Goal: Find specific page/section: Find specific page/section

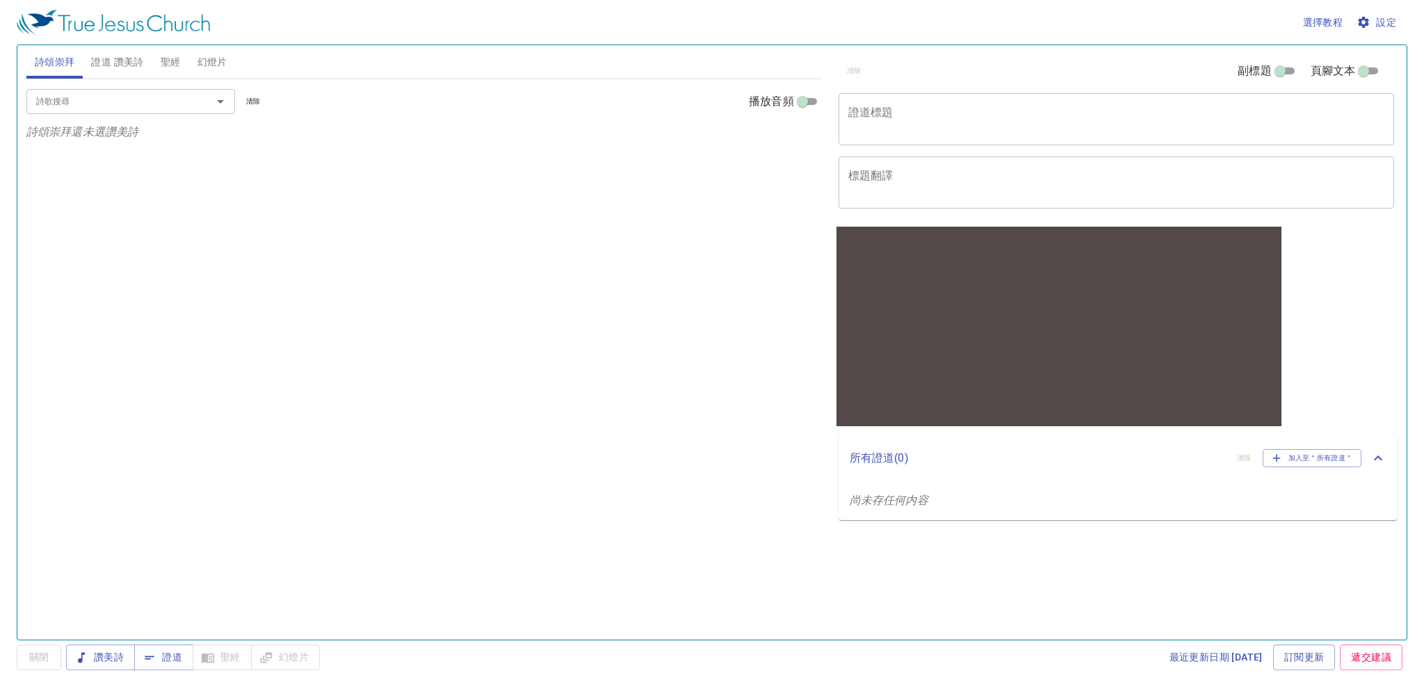
click at [114, 60] on span "證道 讚美詩" at bounding box center [117, 62] width 52 height 17
drag, startPoint x: 174, startPoint y: 58, endPoint x: 181, endPoint y: 58, distance: 7.6
click at [174, 58] on span "聖經" at bounding box center [171, 62] width 20 height 17
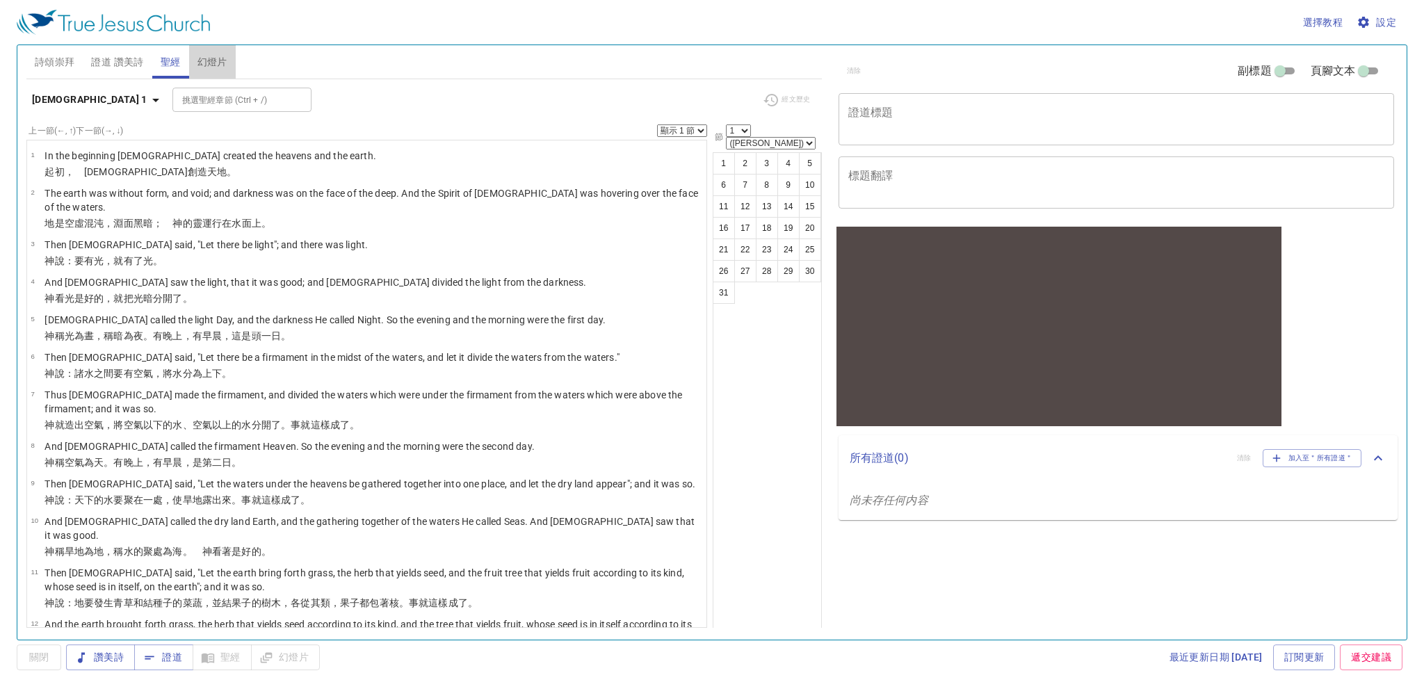
click at [202, 58] on span "幻燈片" at bounding box center [212, 62] width 30 height 17
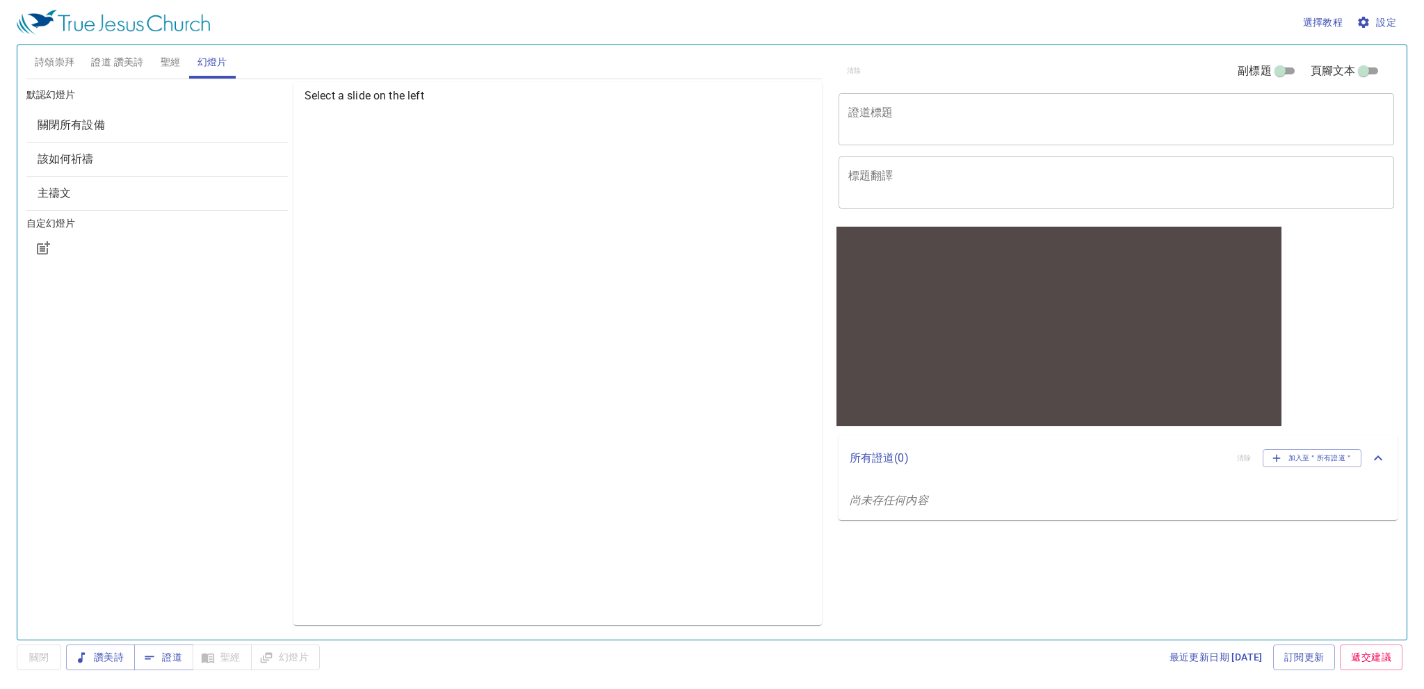
click at [179, 65] on span "聖經" at bounding box center [171, 62] width 20 height 17
